Goal: Communication & Community: Answer question/provide support

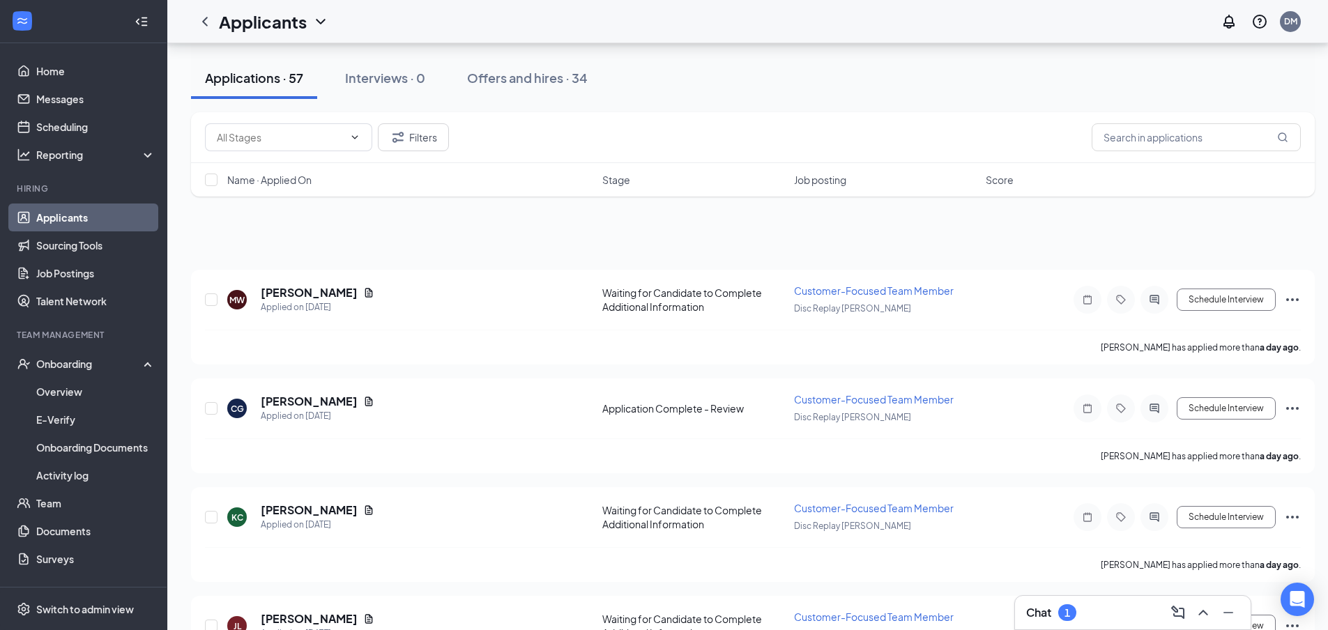
scroll to position [2789, 0]
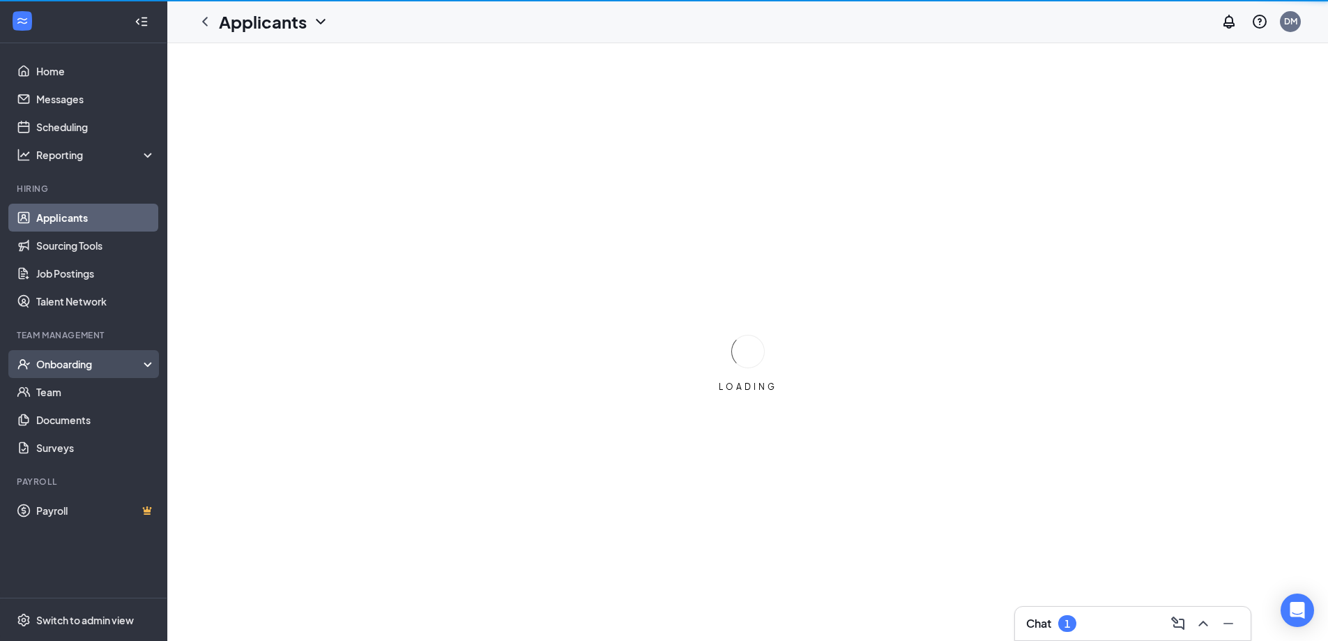
click at [82, 370] on div "Onboarding" at bounding box center [89, 364] width 107 height 14
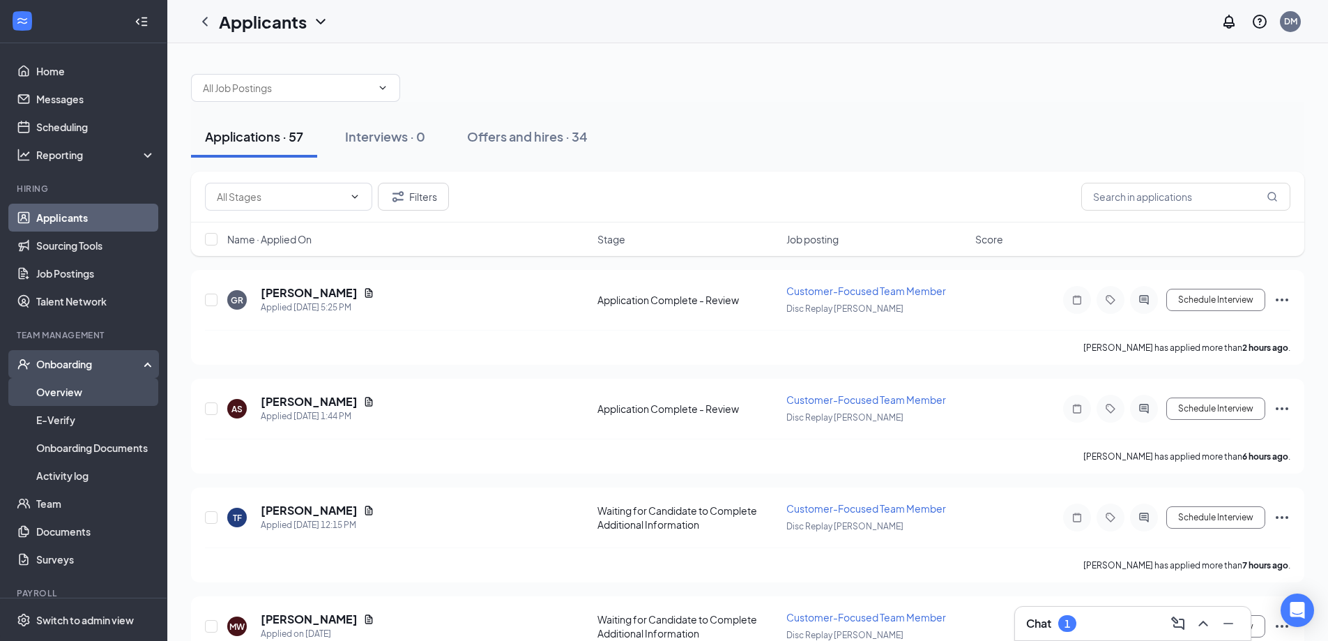
click at [68, 393] on link "Overview" at bounding box center [95, 392] width 119 height 28
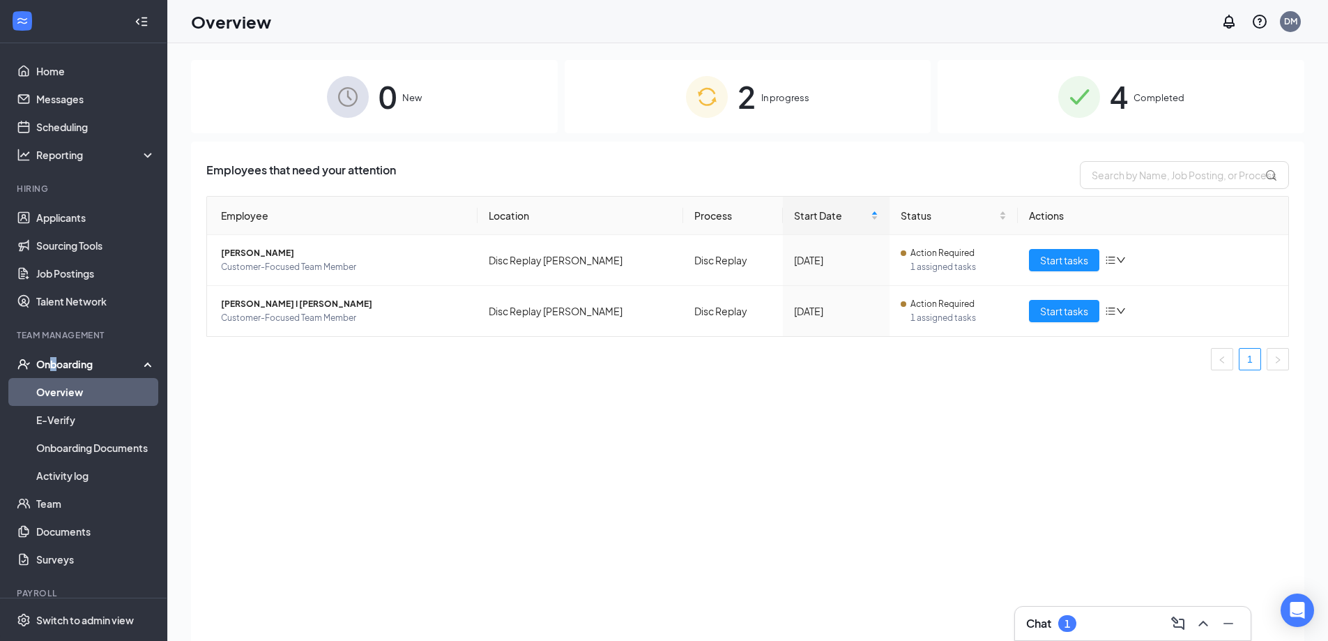
click at [54, 368] on div "Onboarding" at bounding box center [89, 364] width 107 height 14
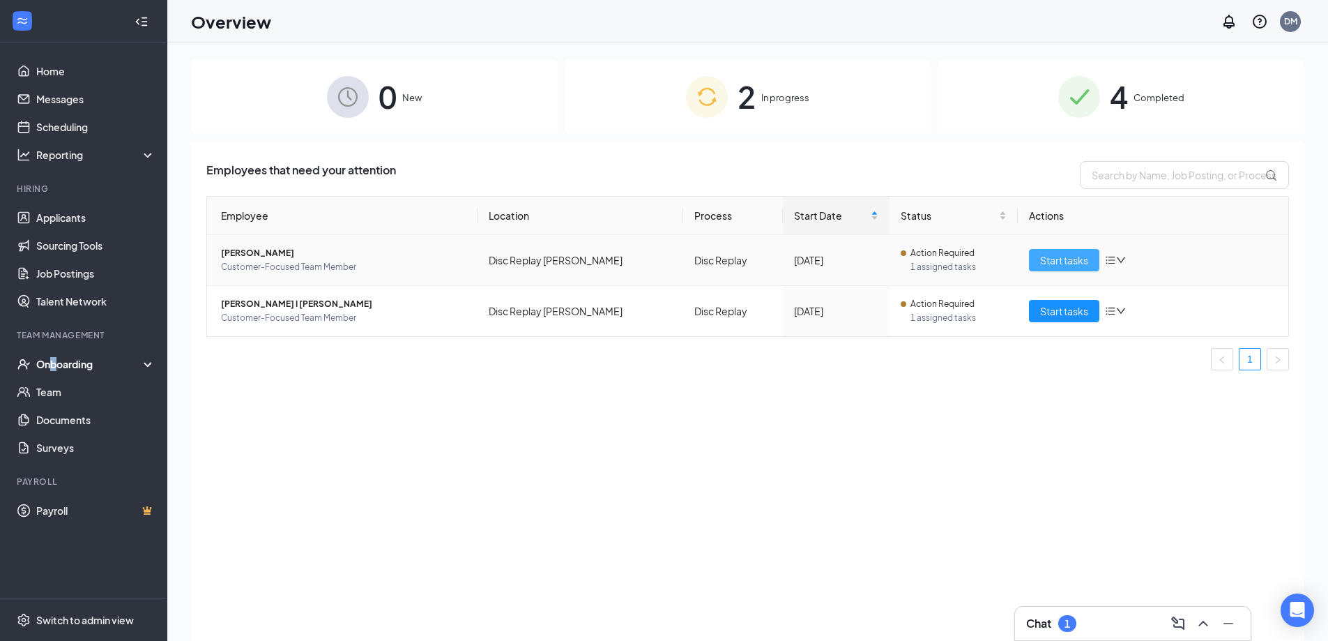
click at [1070, 259] on span "Start tasks" at bounding box center [1064, 259] width 48 height 15
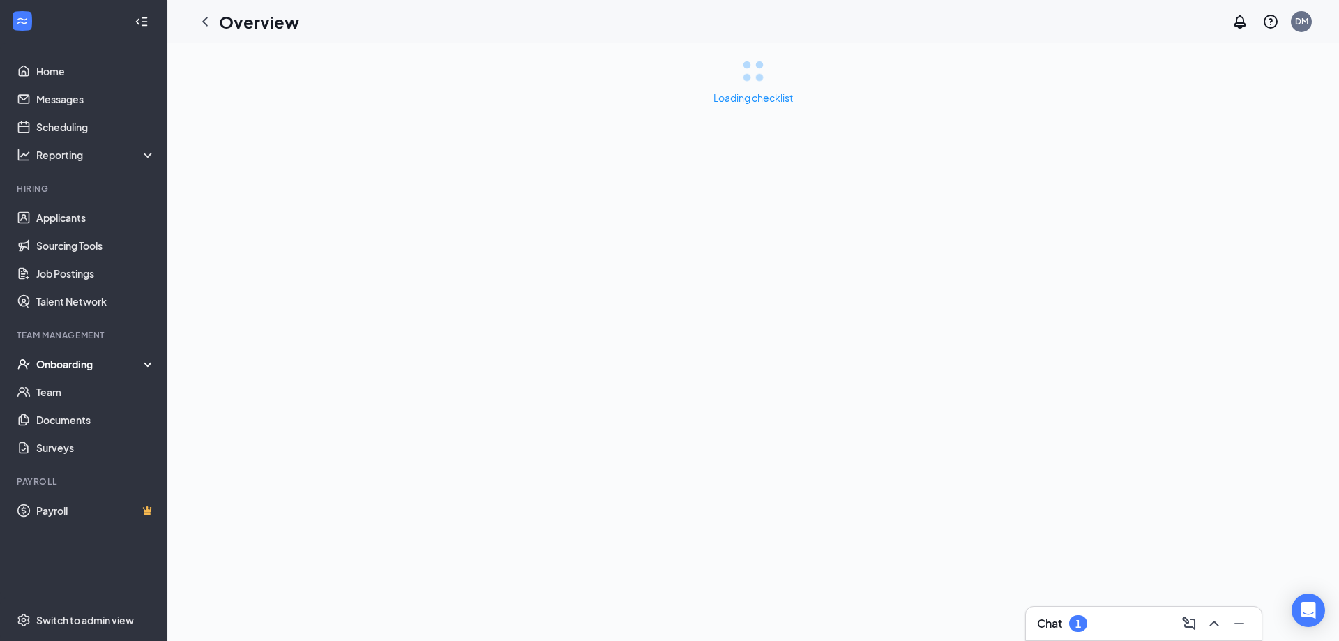
click at [1079, 627] on div "Chat 1" at bounding box center [1143, 623] width 213 height 22
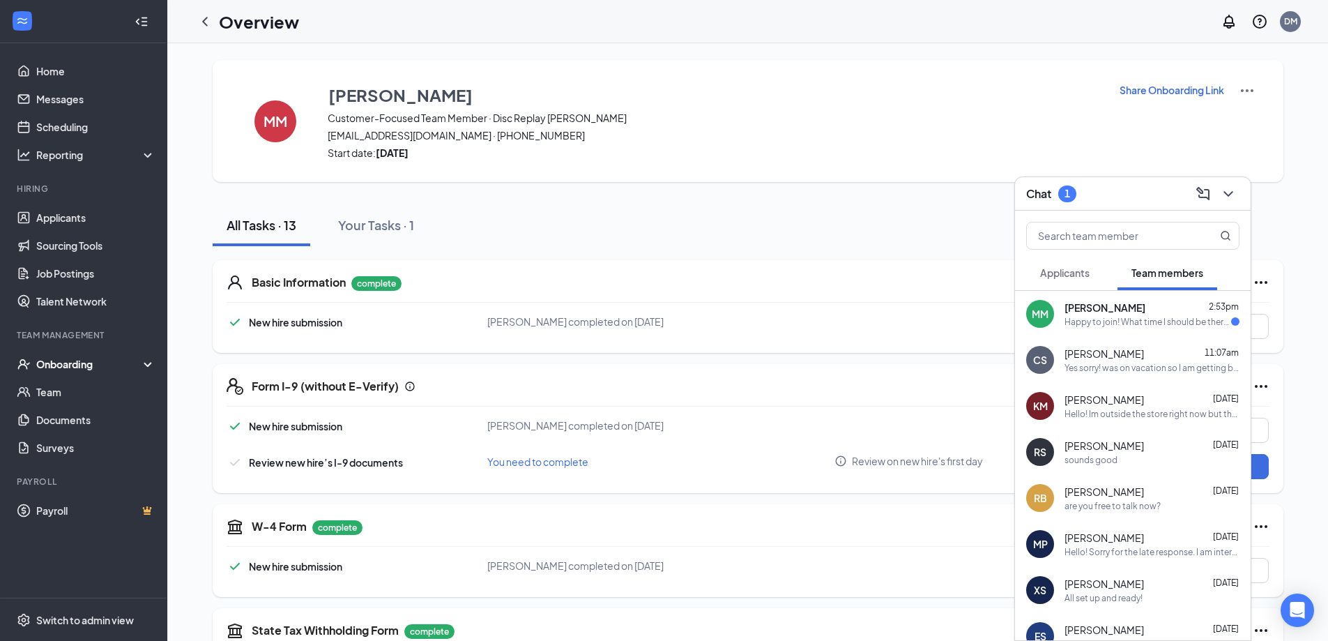
click at [1076, 305] on span "[PERSON_NAME]" at bounding box center [1105, 308] width 81 height 14
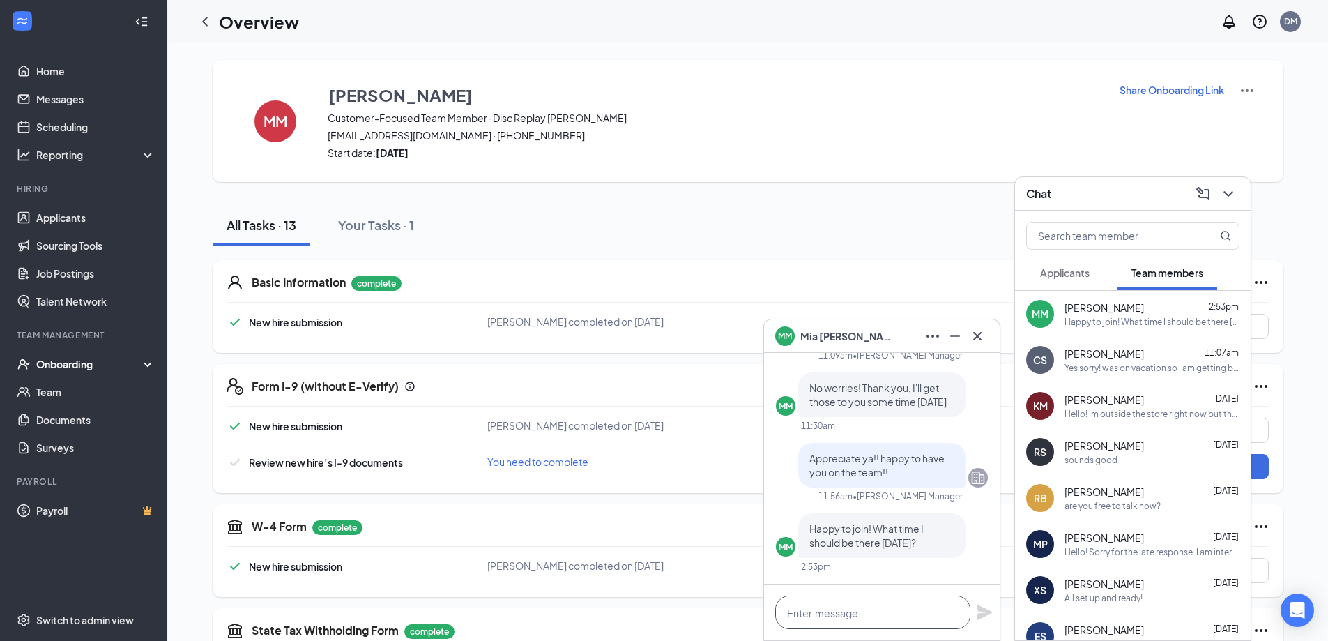
click at [856, 605] on textarea at bounding box center [872, 611] width 195 height 33
click at [827, 610] on textarea at bounding box center [872, 611] width 195 height 33
type textarea "i"
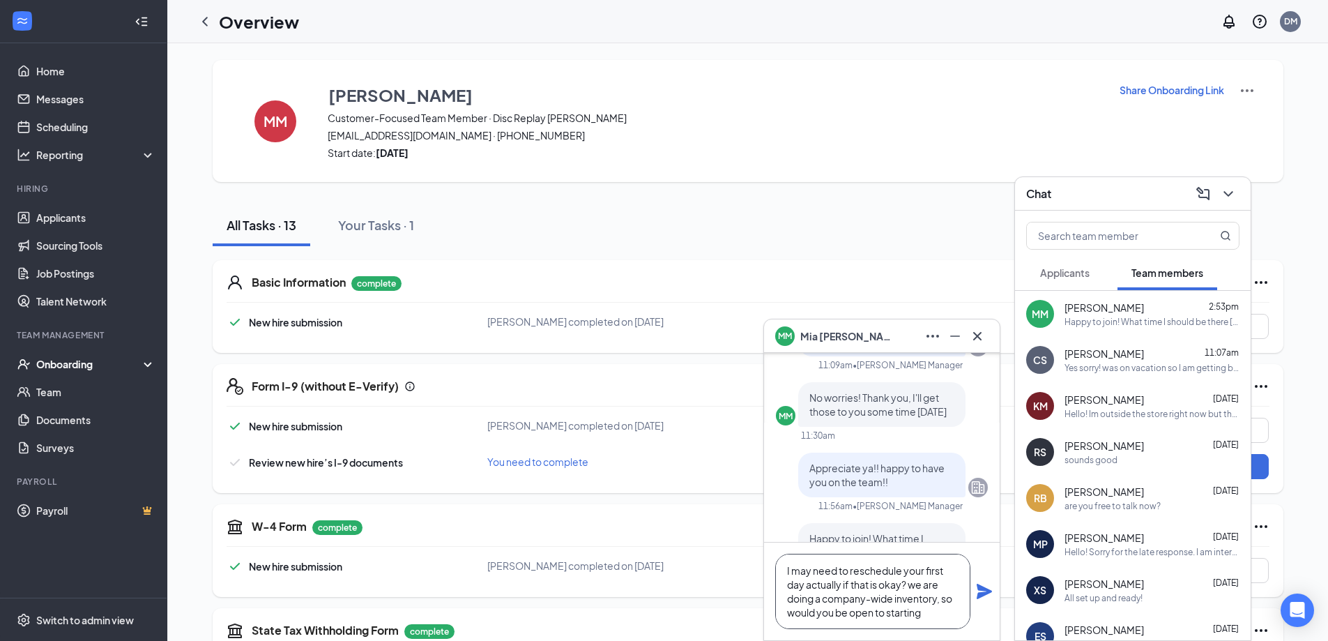
scroll to position [0, 0]
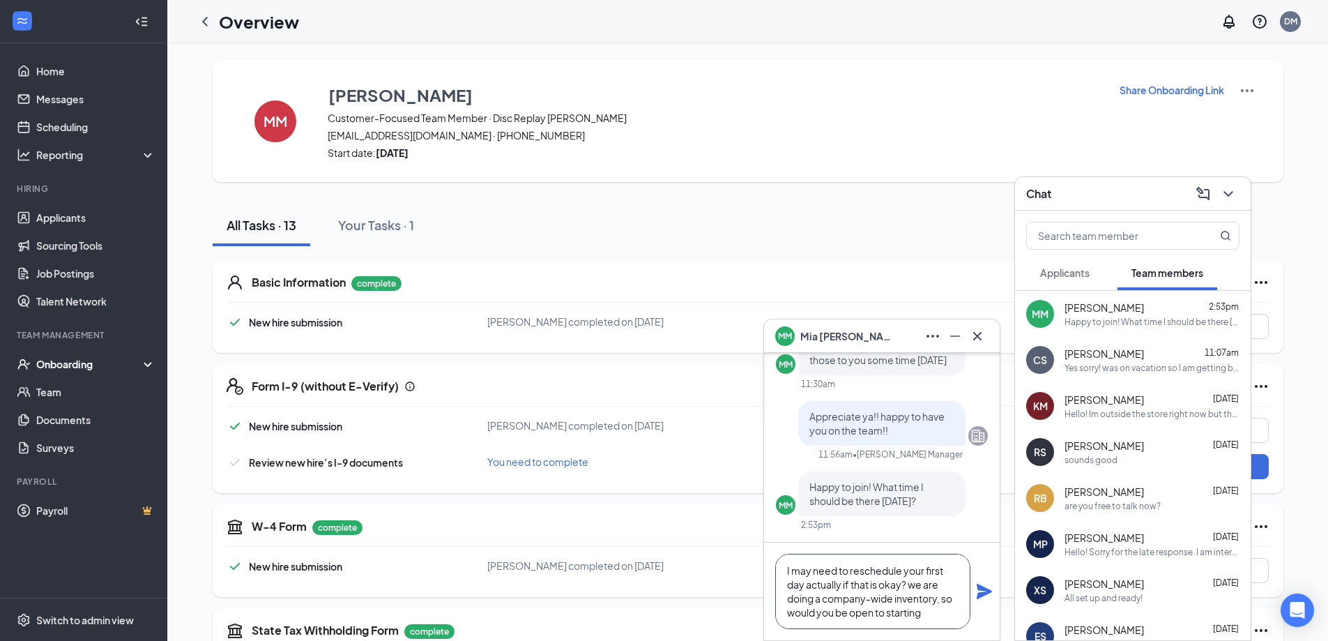
click at [902, 573] on textarea "I may need to reschedule your first day actually if that is okay? we are doing …" at bounding box center [872, 591] width 195 height 75
click at [805, 581] on textarea "I may need to reschedule your first day actually if that is okay? we are doing …" at bounding box center [872, 591] width 195 height 75
click at [846, 625] on textarea "I may need to reschedule your first day (so sorry!!) actually if that is okay? …" at bounding box center [872, 591] width 195 height 75
drag, startPoint x: 862, startPoint y: 614, endPoint x: 728, endPoint y: 516, distance: 166.2
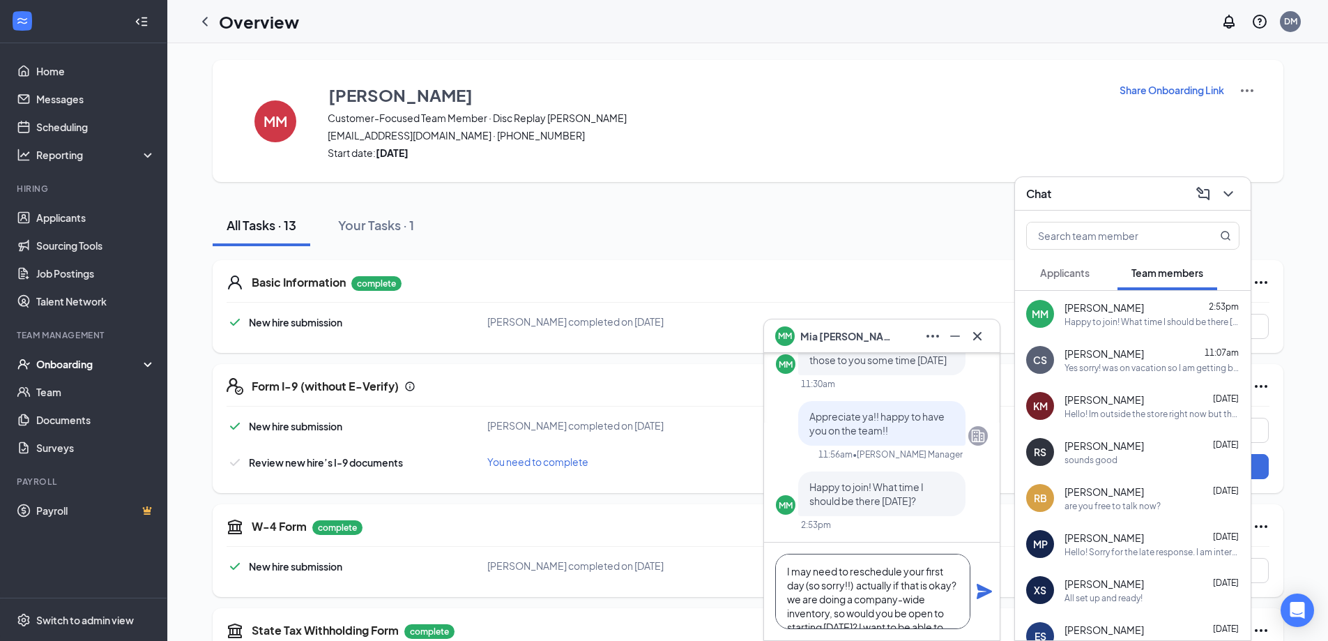
type textarea "I may need to reschedule your first day (so sorry!!) actually if that is okay? …"
click at [987, 588] on icon "Plane" at bounding box center [984, 591] width 17 height 17
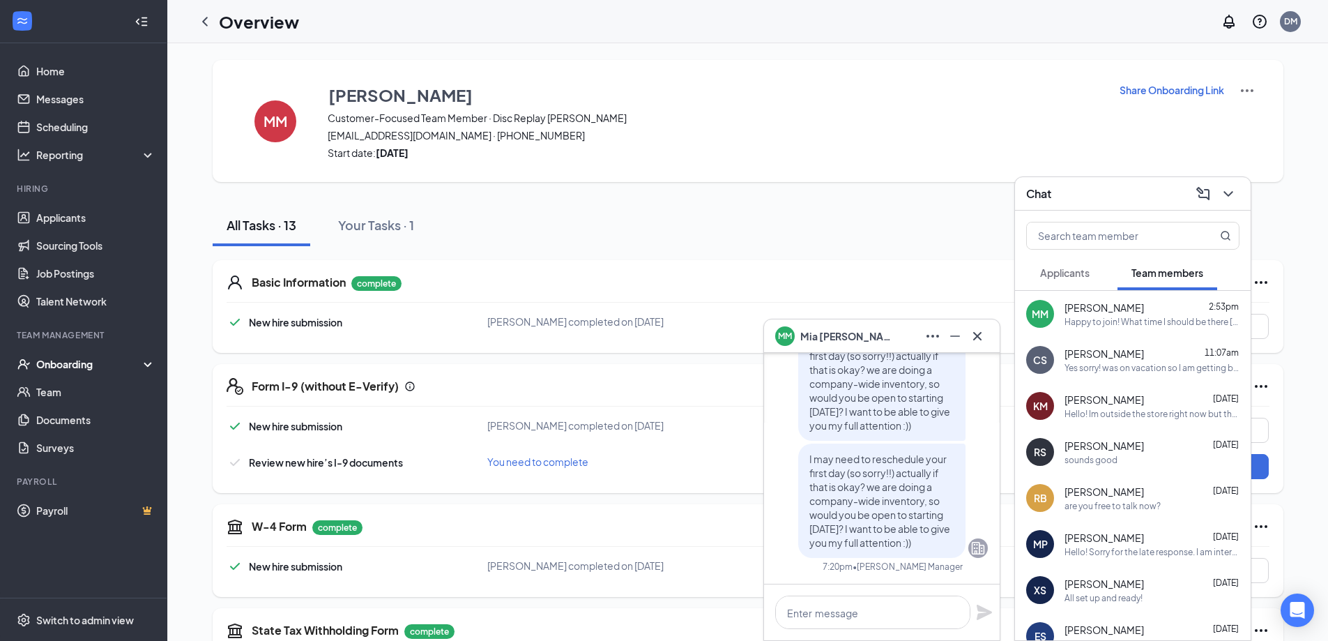
click at [1144, 370] on div "Yes sorry! was on vacation so I am getting back to a bunch here. All onboarding…" at bounding box center [1152, 368] width 175 height 12
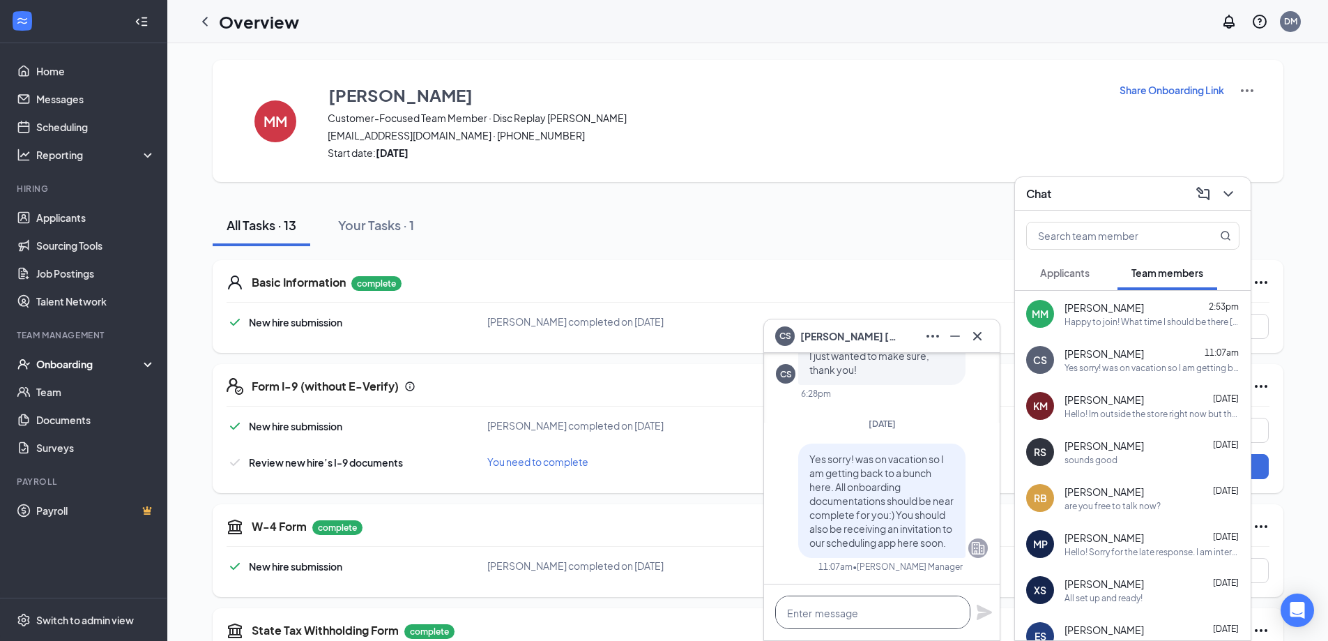
click at [840, 609] on textarea at bounding box center [872, 611] width 195 height 33
paste textarea "I may need to reschedule your first day (so sorry!!) actually if that is okay? …"
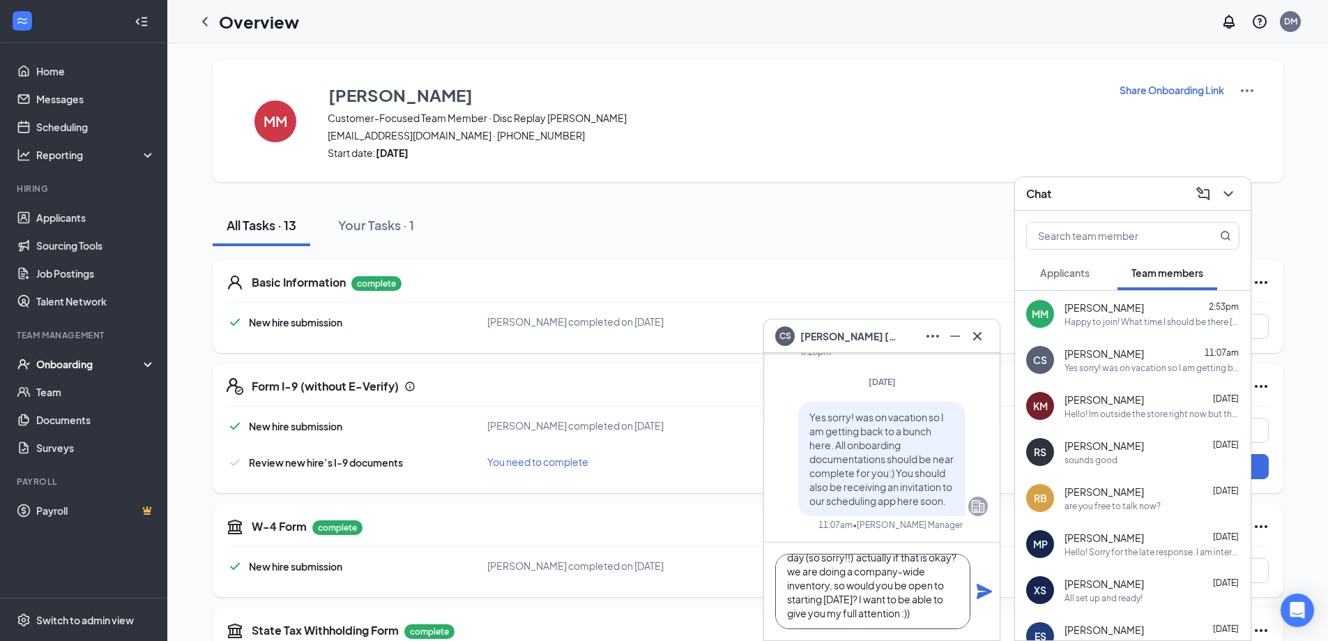
scroll to position [43, 0]
drag, startPoint x: 848, startPoint y: 586, endPoint x: 902, endPoint y: 581, distance: 54.6
click at [902, 581] on textarea "I may need to reschedule your first day (so sorry!!) actually if that is okay? …" at bounding box center [872, 591] width 195 height 75
type textarea "I may need to reschedule your first day (so sorry!!) actually if that is okay? …"
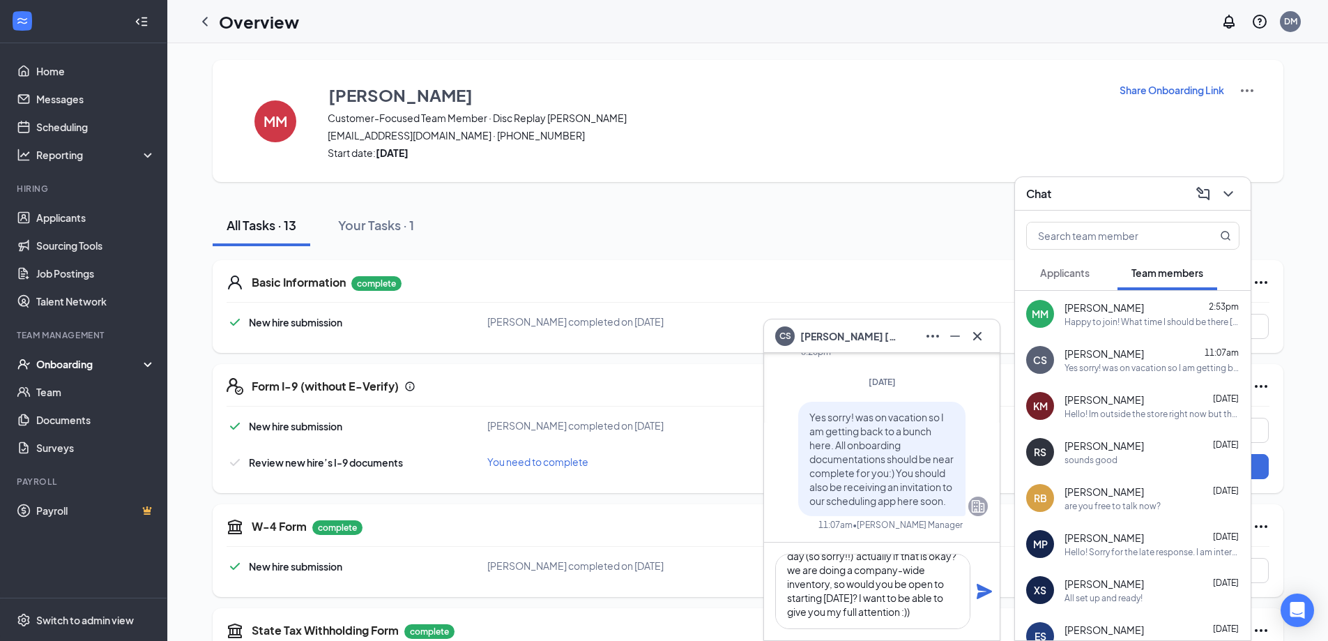
click at [989, 595] on icon "Plane" at bounding box center [984, 591] width 17 height 17
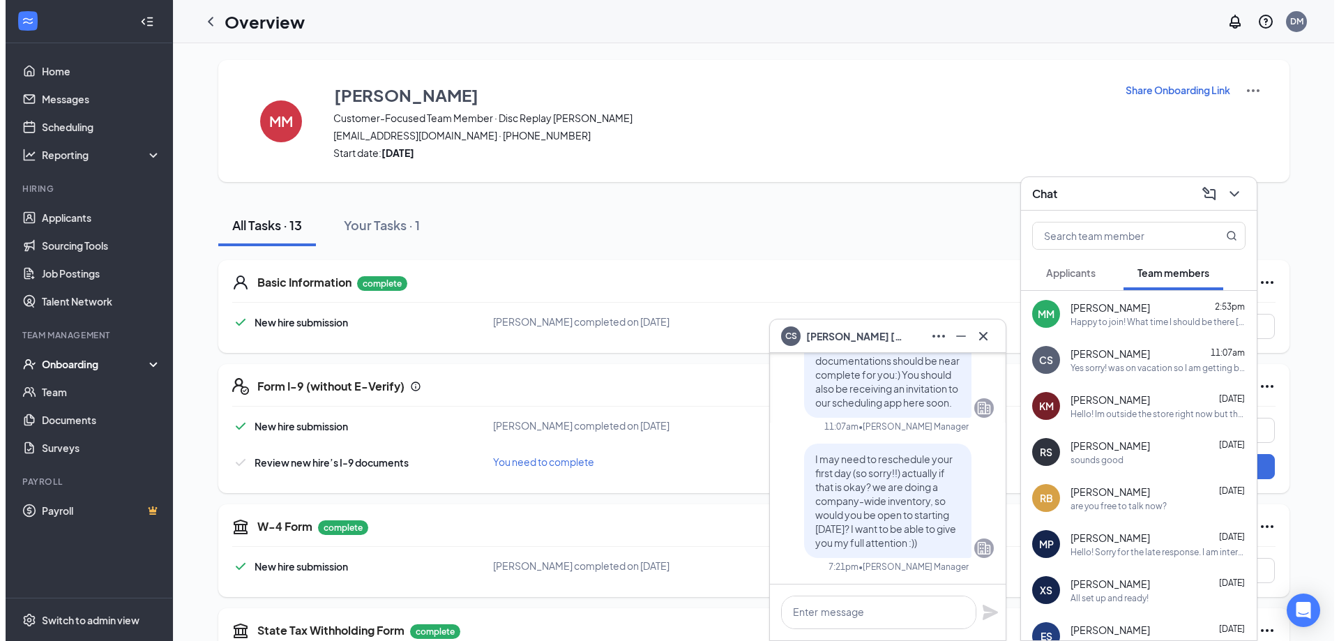
scroll to position [0, 0]
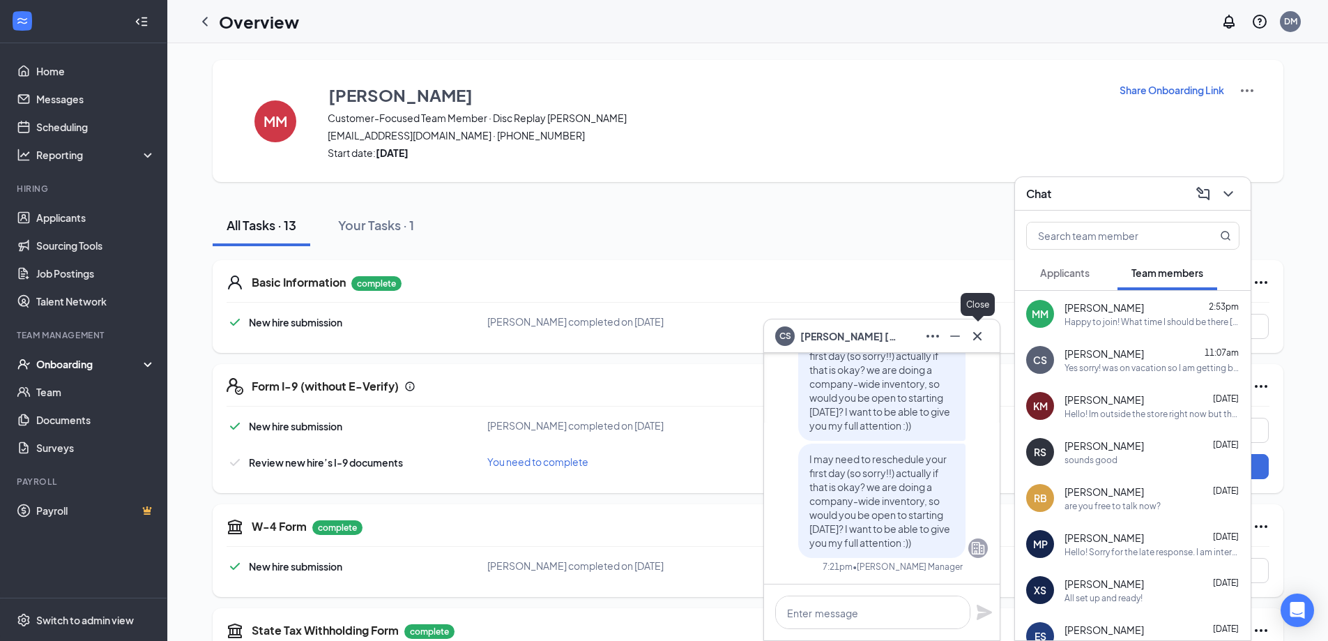
click at [986, 343] on button at bounding box center [977, 336] width 22 height 22
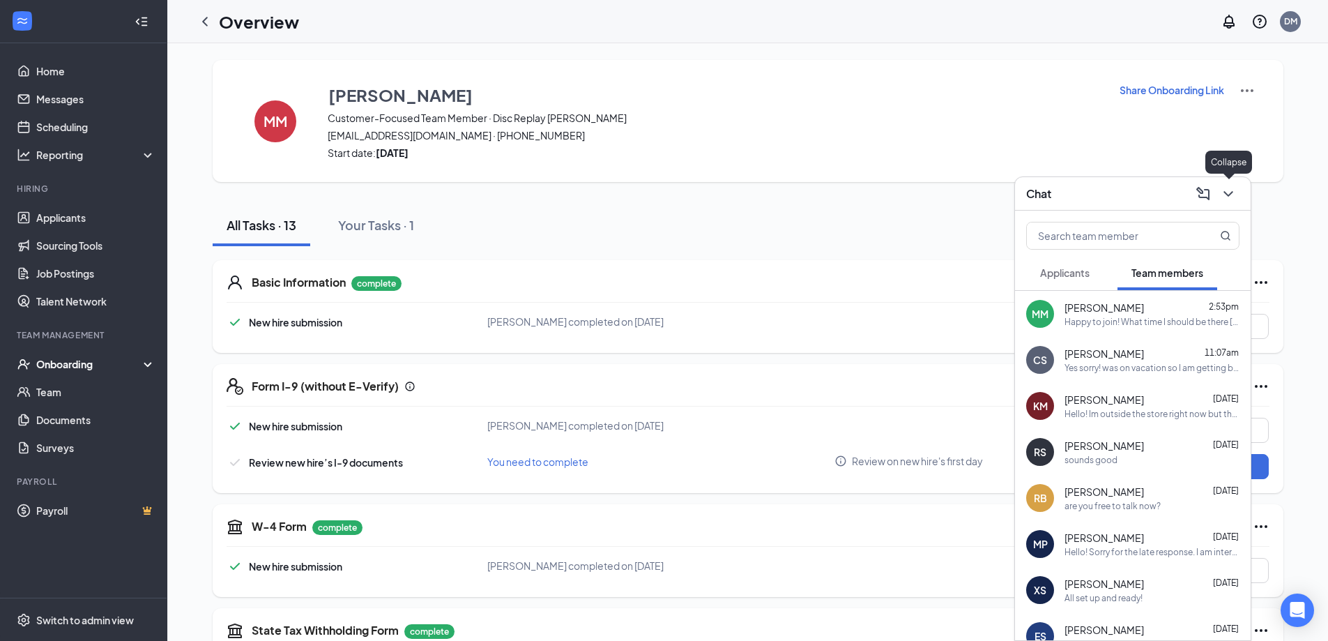
click at [1226, 187] on icon "ChevronDown" at bounding box center [1228, 193] width 17 height 17
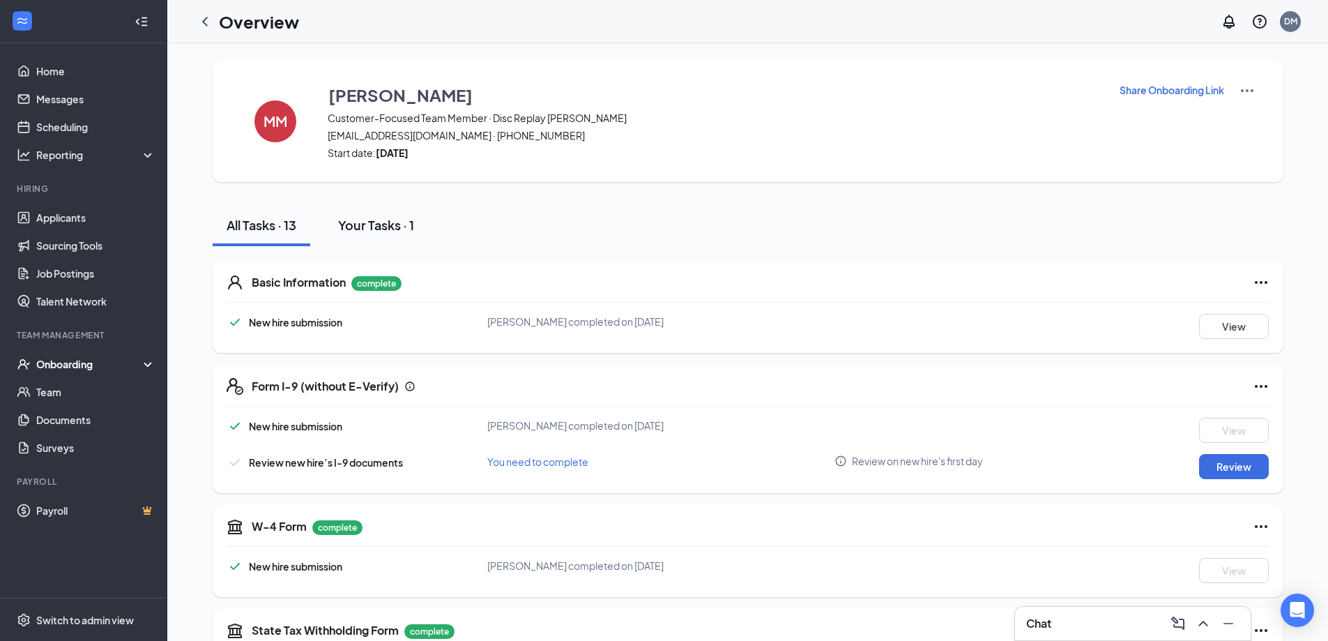
click at [371, 224] on div "Your Tasks · 1" at bounding box center [376, 224] width 76 height 17
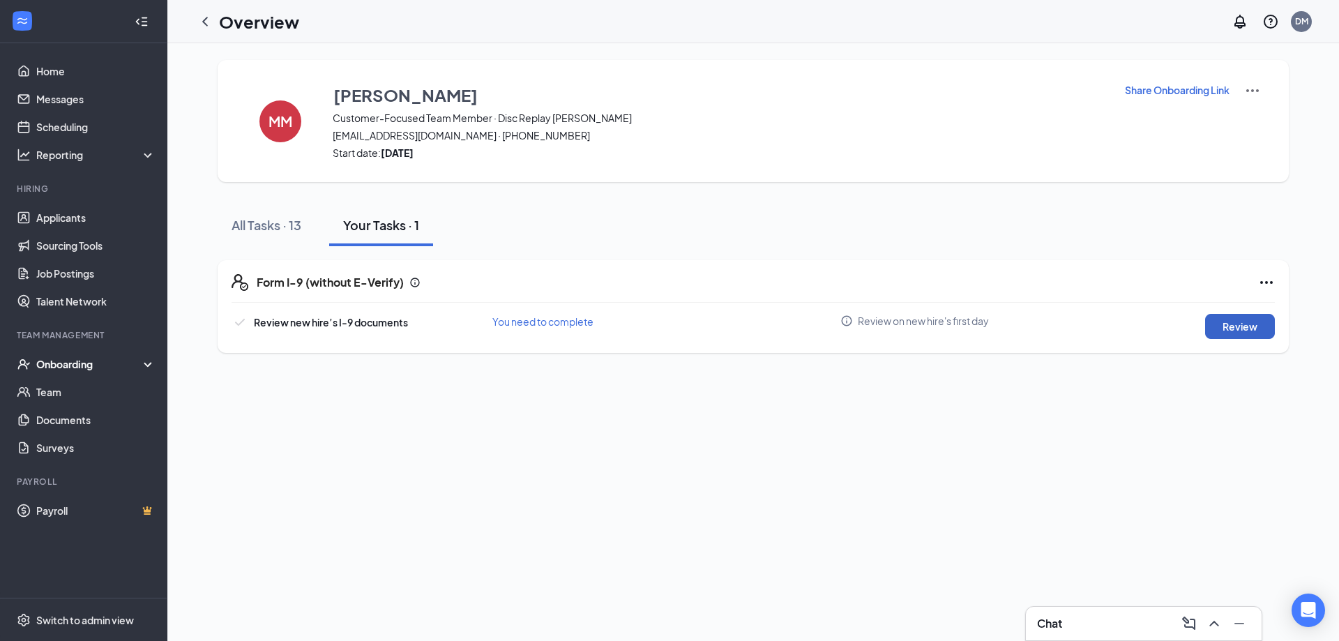
click at [1217, 325] on button "Review" at bounding box center [1240, 326] width 70 height 25
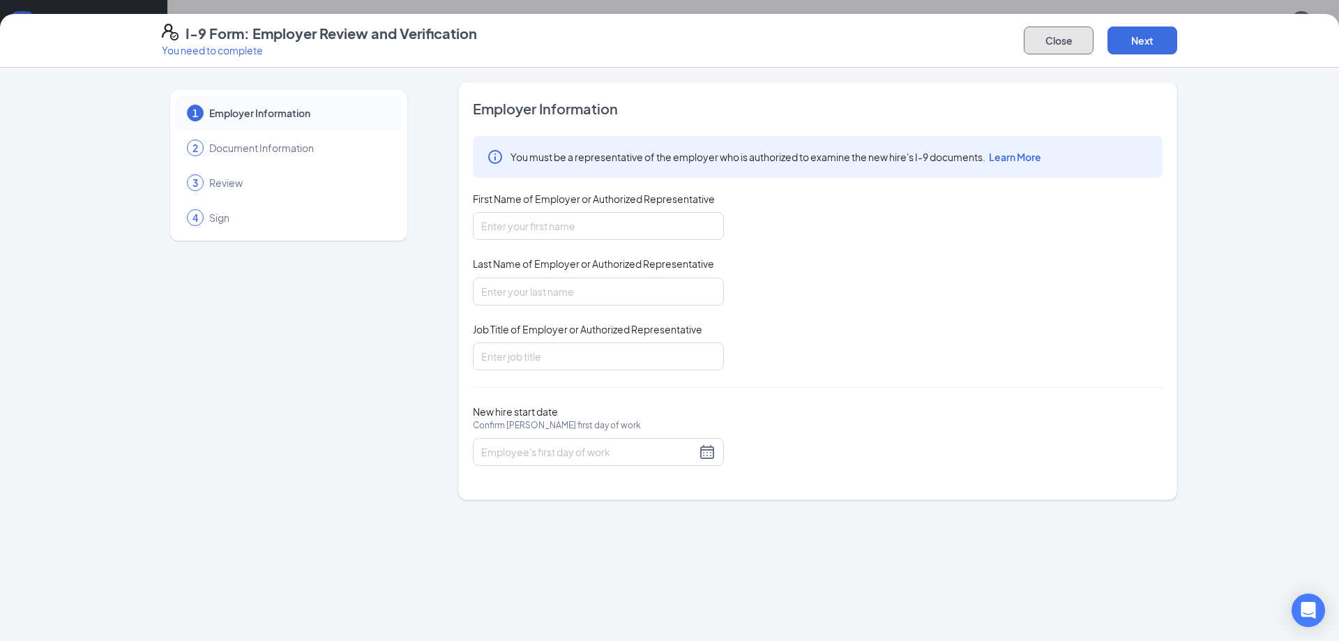
click at [1053, 38] on button "Close" at bounding box center [1059, 40] width 70 height 28
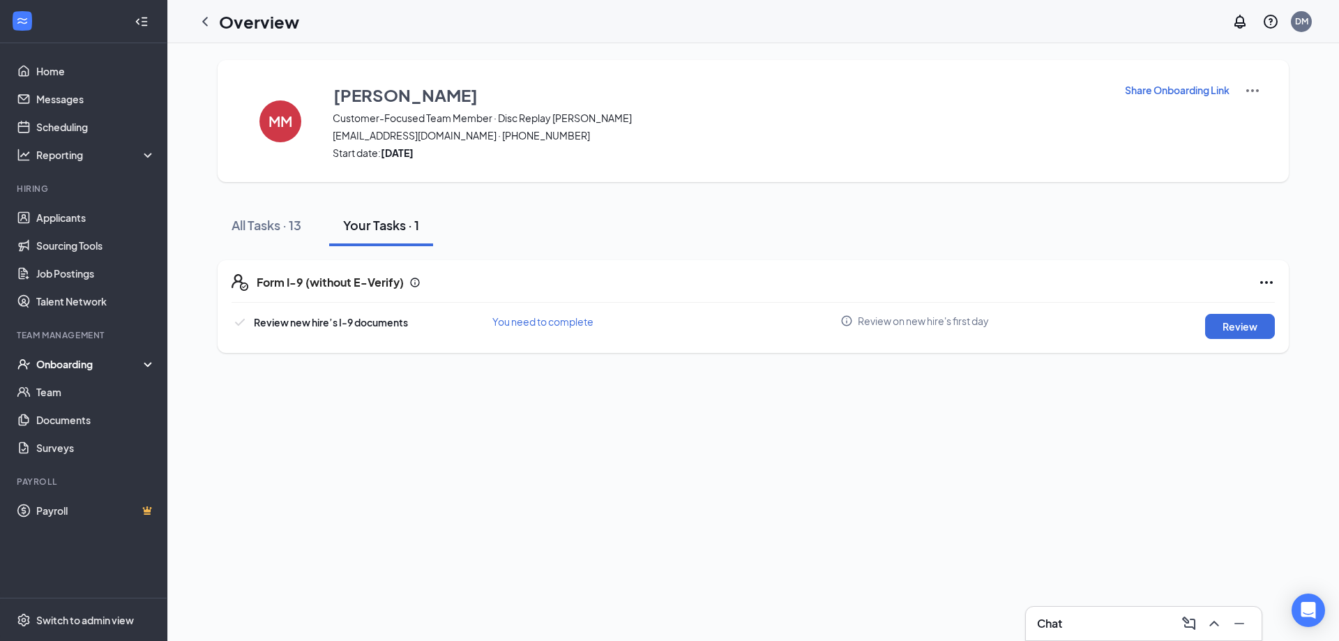
click at [1054, 615] on div "Chat" at bounding box center [1143, 623] width 213 height 22
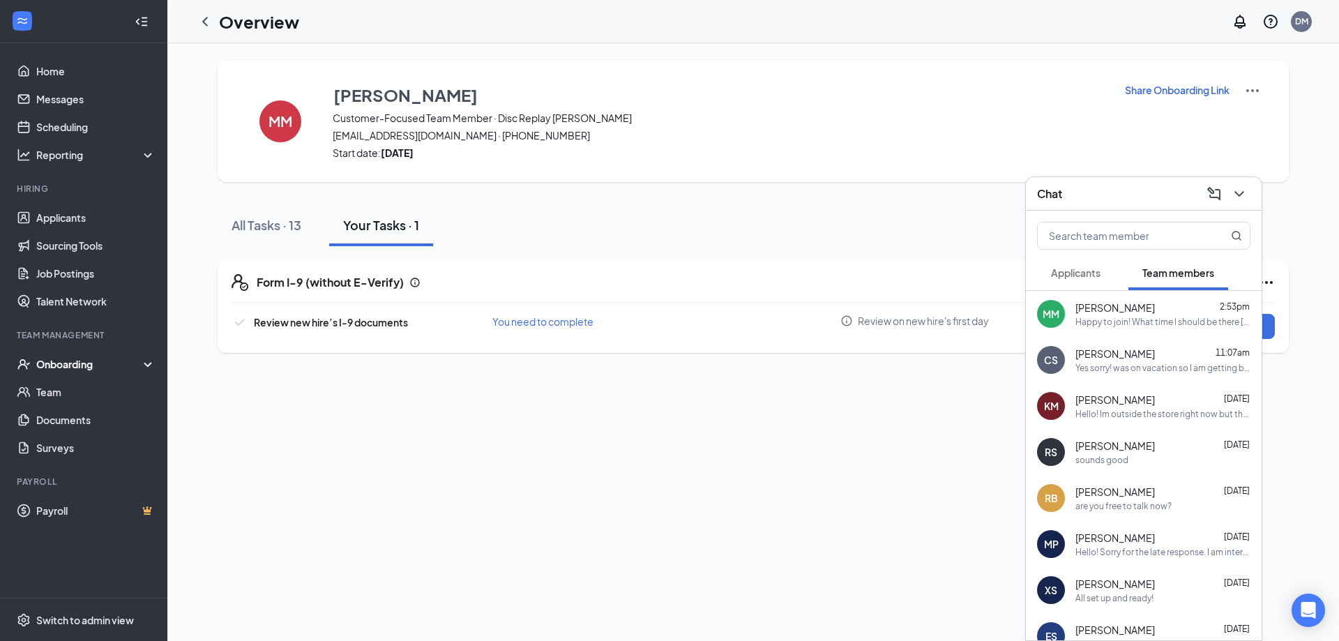
click at [1145, 312] on div "[PERSON_NAME] 2:53pm" at bounding box center [1162, 308] width 175 height 14
